Goal: Task Accomplishment & Management: Use online tool/utility

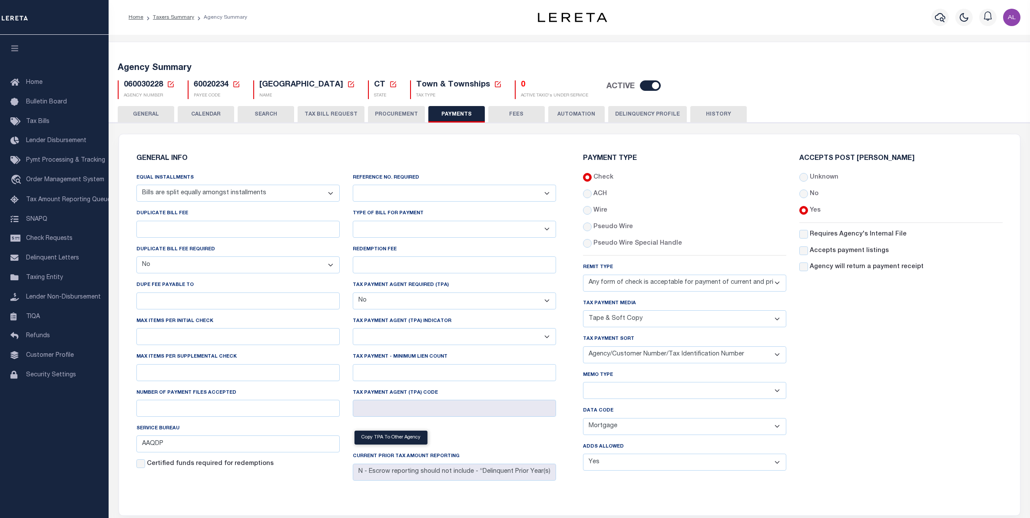
select select "69"
select select "false"
select select "70"
select select "44"
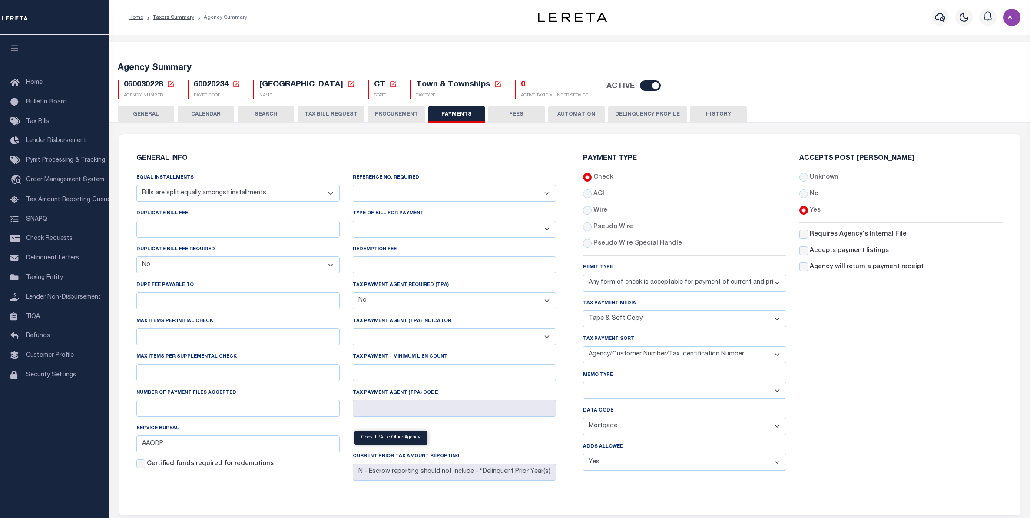
select select "49"
select select "62"
select select "1"
click at [58, 268] on link "Delinquent Letters" at bounding box center [54, 259] width 109 height 20
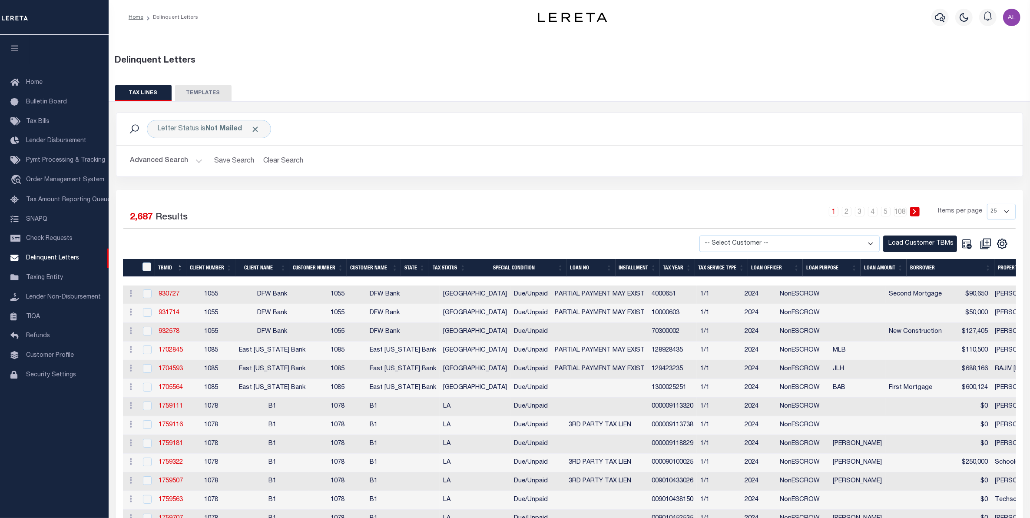
click at [166, 166] on button "Advanced Search" at bounding box center [166, 161] width 72 height 17
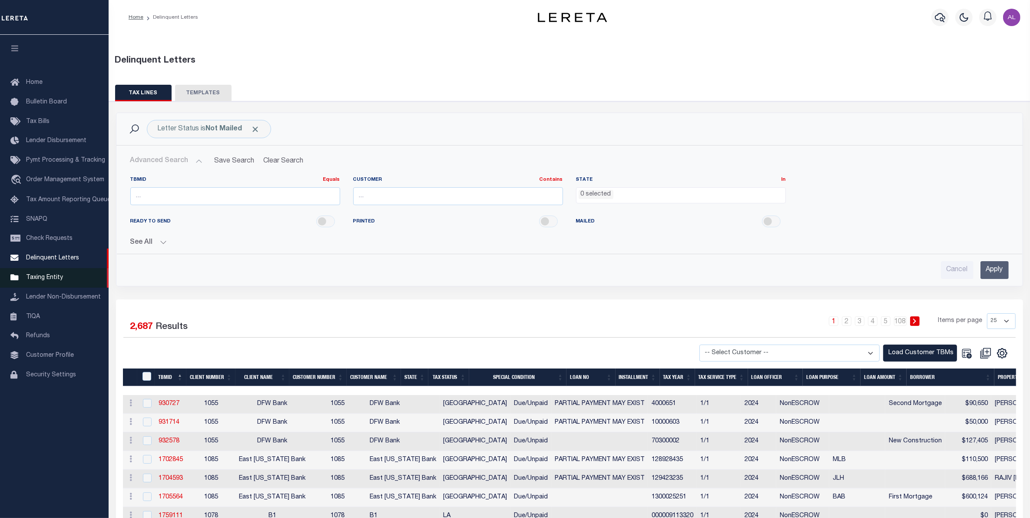
click at [49, 281] on span "Taxing Entity" at bounding box center [44, 278] width 37 height 6
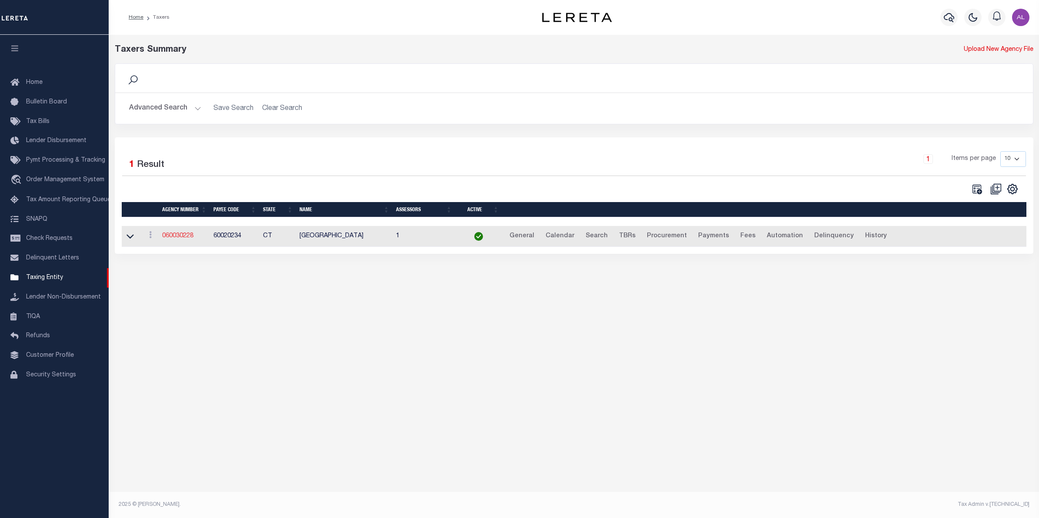
click at [169, 239] on link "060030228" at bounding box center [177, 236] width 31 height 6
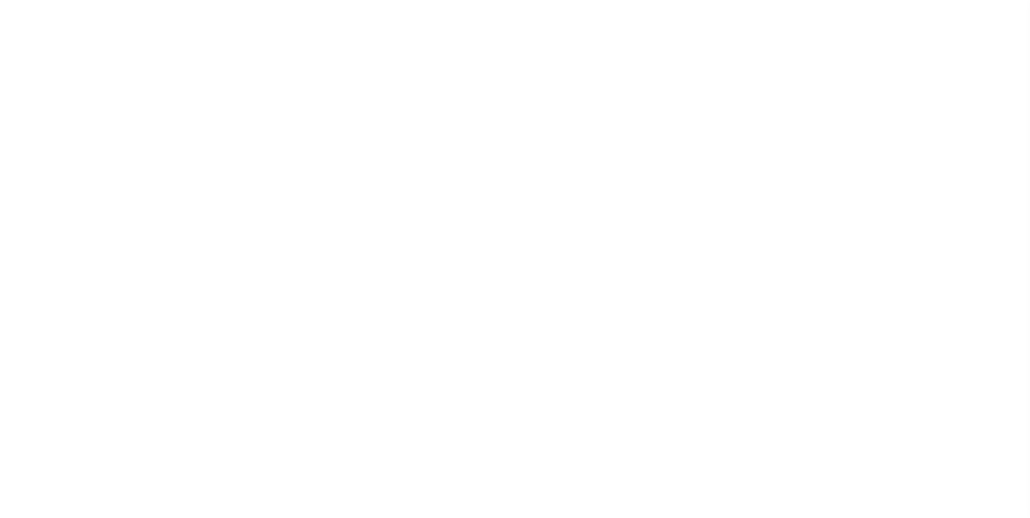
select select
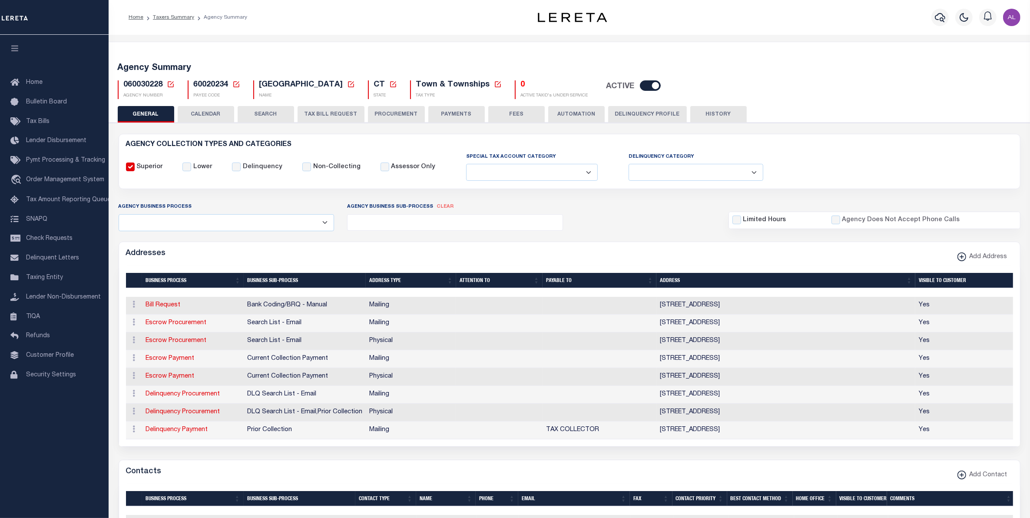
click at [170, 86] on icon at bounding box center [171, 84] width 8 height 8
click at [272, 108] on input "Agency Number" at bounding box center [273, 115] width 175 height 17
click at [246, 119] on input "Agency Number" at bounding box center [273, 115] width 175 height 17
paste input "480600209"
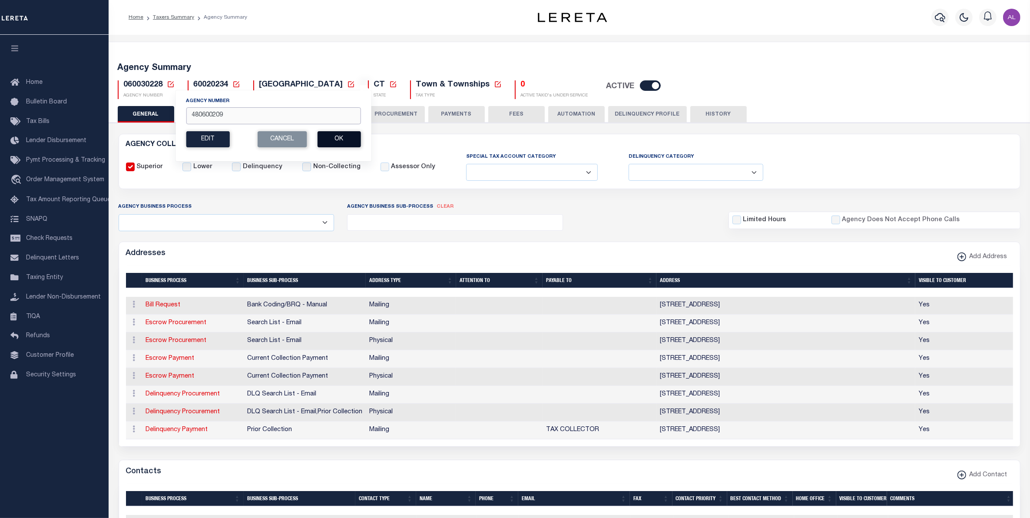
type input "480600209"
click at [346, 138] on button "Ok" at bounding box center [338, 139] width 43 height 16
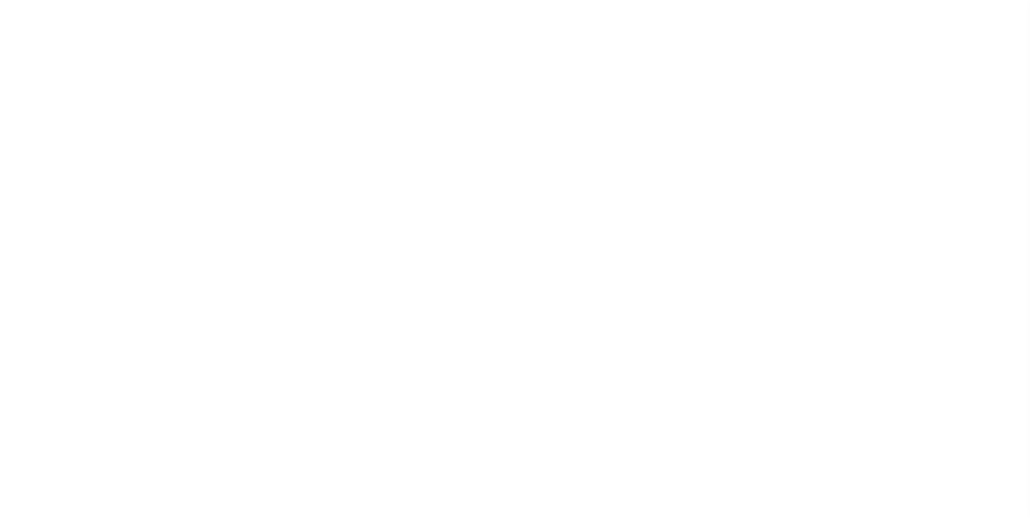
select select
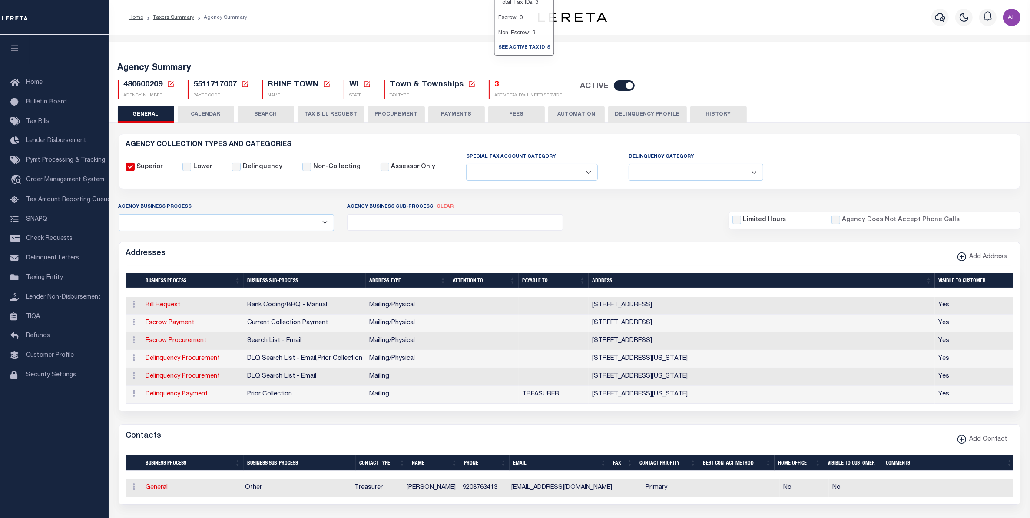
click at [495, 90] on h5 "3" at bounding box center [528, 85] width 67 height 10
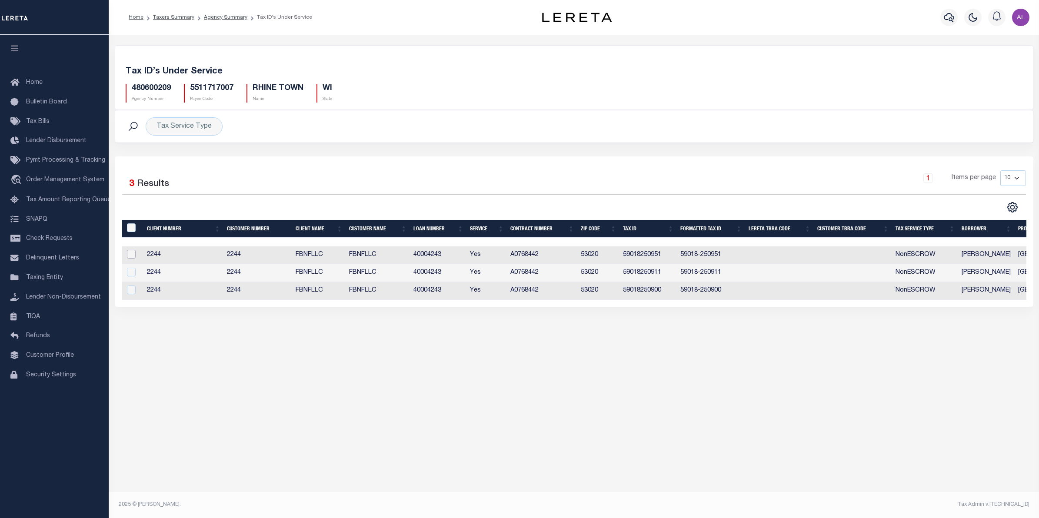
click at [131, 255] on input "checkbox" at bounding box center [131, 254] width 9 height 9
checkbox input "true"
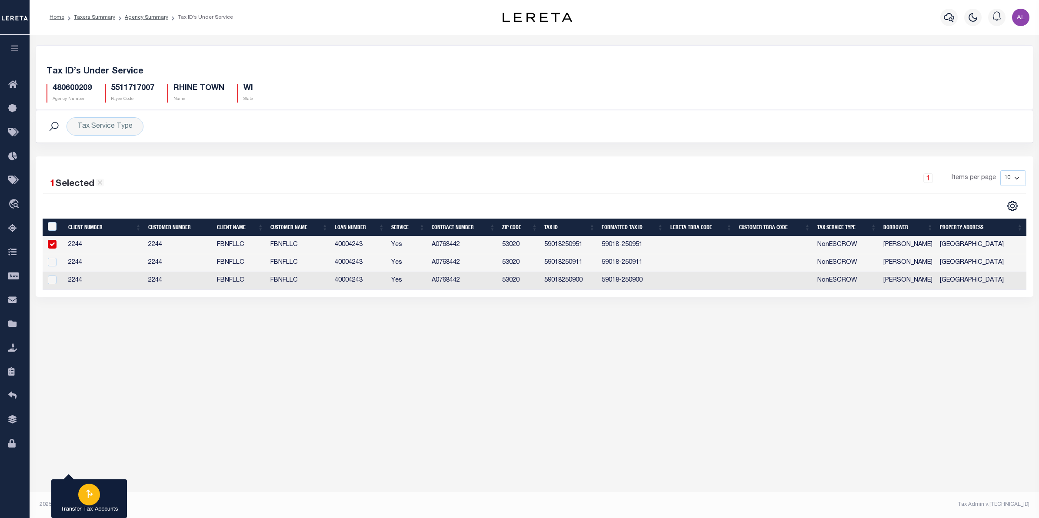
click at [79, 496] on div "button" at bounding box center [89, 495] width 22 height 22
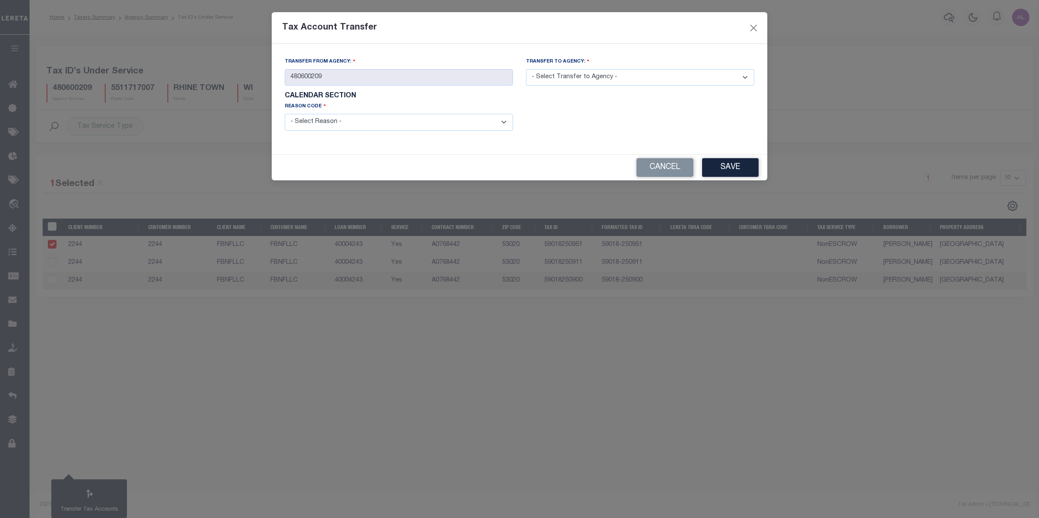
click at [579, 79] on select "- Select Transfer to Agency - 480600050 480600101 480600102 480600103 480600201…" at bounding box center [640, 77] width 228 height 17
click at [752, 29] on button "Close" at bounding box center [753, 27] width 11 height 11
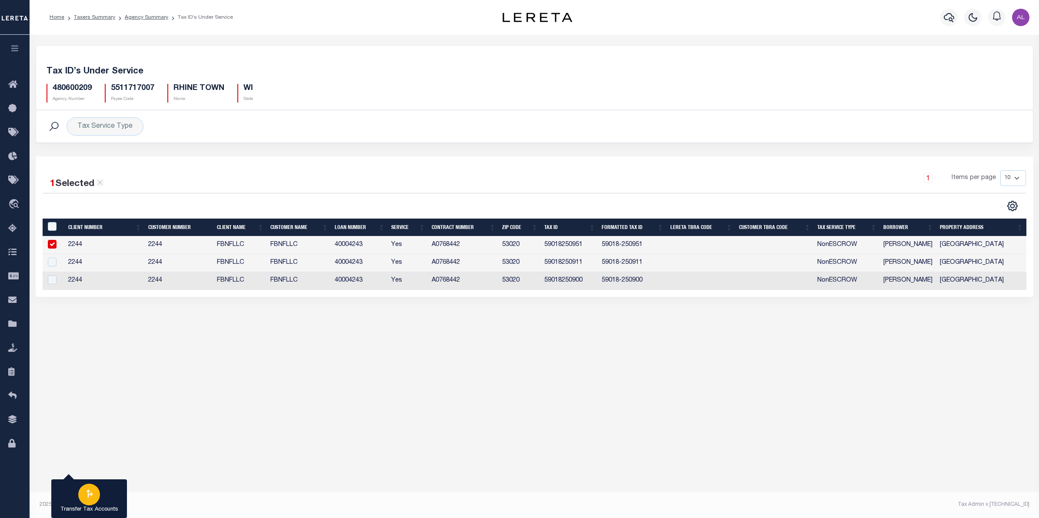
click at [86, 494] on icon "button" at bounding box center [88, 493] width 11 height 11
type input "480600209"
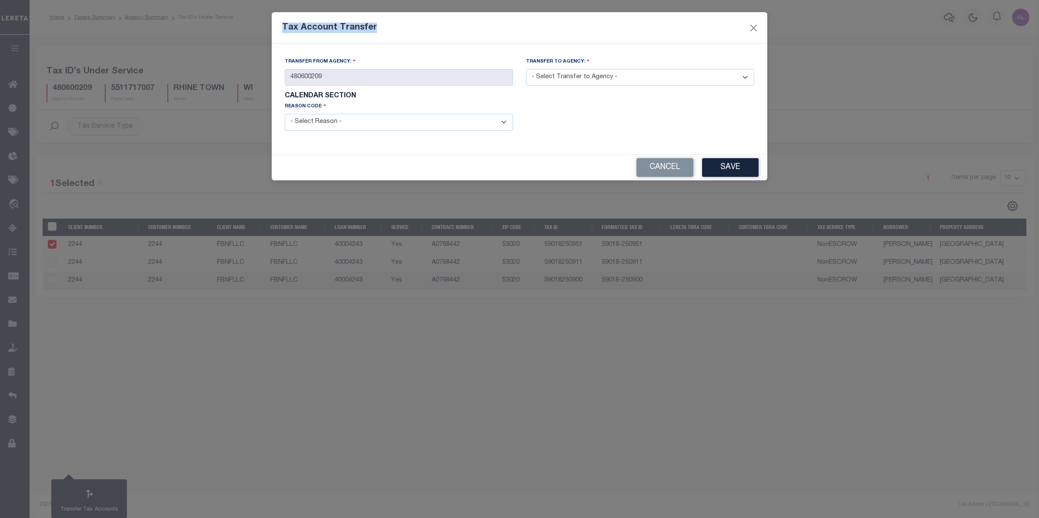
drag, startPoint x: 377, startPoint y: 27, endPoint x: 282, endPoint y: 30, distance: 94.4
click at [282, 30] on div "Tax Account Transfer" at bounding box center [519, 28] width 495 height 32
copy h5 "Tax Account Transfer"
drag, startPoint x: 530, startPoint y: 61, endPoint x: 581, endPoint y: 62, distance: 51.3
click at [581, 62] on label "Transfer to Agency:" at bounding box center [557, 61] width 63 height 8
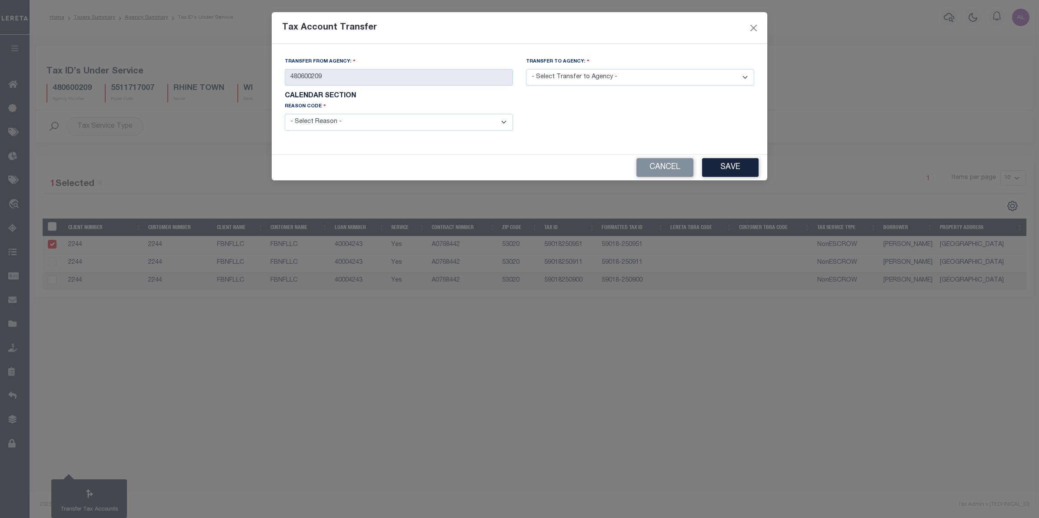
drag, startPoint x: 581, startPoint y: 62, endPoint x: 521, endPoint y: 63, distance: 60.9
click at [521, 63] on div "Transfer to Agency: - Select Transfer to Agency - 480600050 480600101 480600102…" at bounding box center [639, 75] width 241 height 36
drag, startPoint x: 525, startPoint y: 59, endPoint x: 585, endPoint y: 65, distance: 60.7
click at [585, 65] on div "Transfer to Agency: - Select Transfer to Agency - 480600050 480600101 480600102…" at bounding box center [639, 75] width 241 height 36
copy label "Transfer to Agency:"
